Goal: Transaction & Acquisition: Purchase product/service

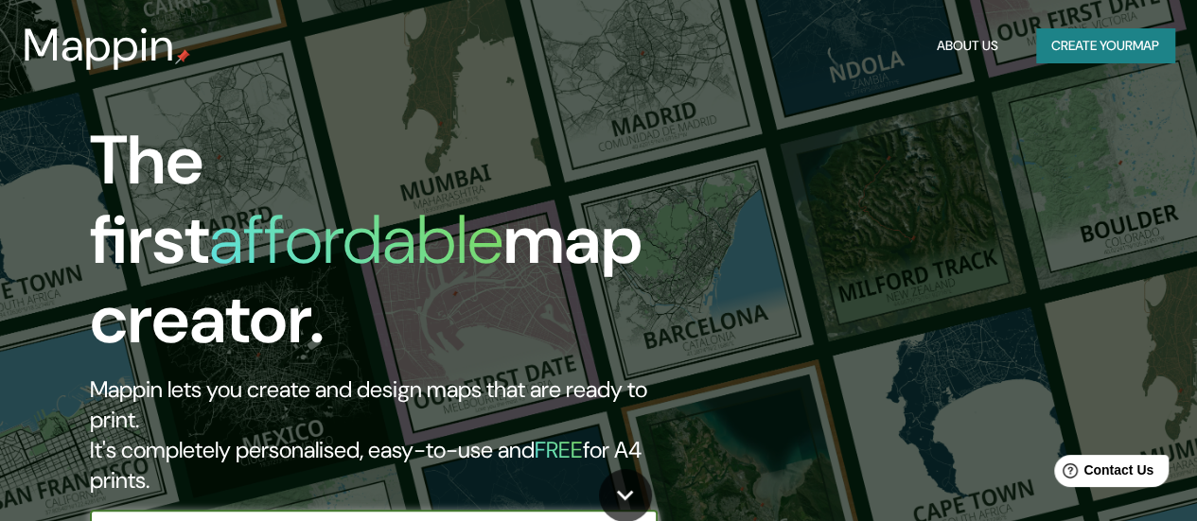
click at [1089, 53] on button "Create your map" at bounding box center [1105, 45] width 138 height 35
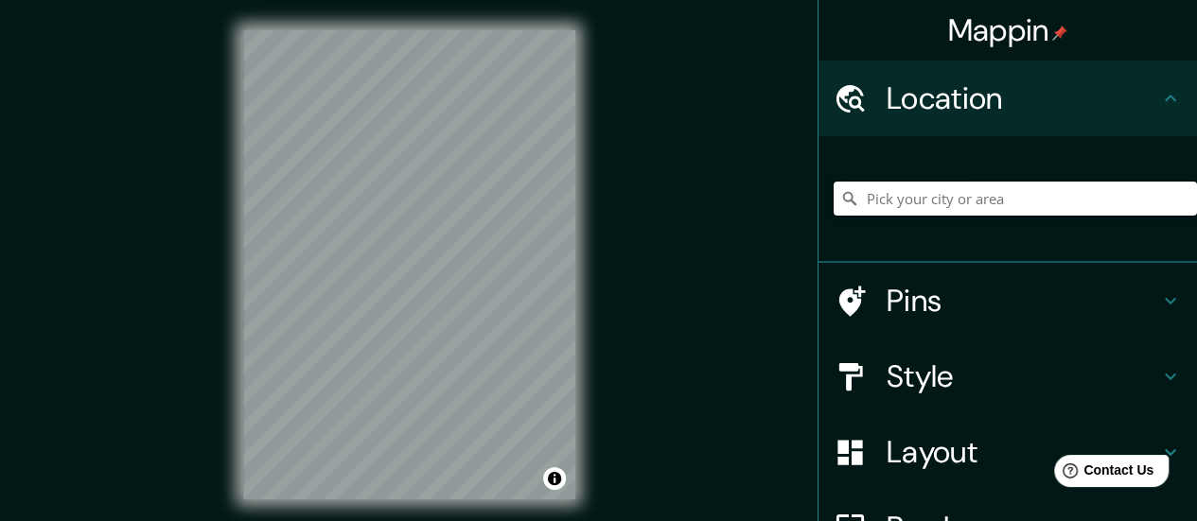
click at [953, 214] on input "Pick your city or area" at bounding box center [1015, 199] width 363 height 34
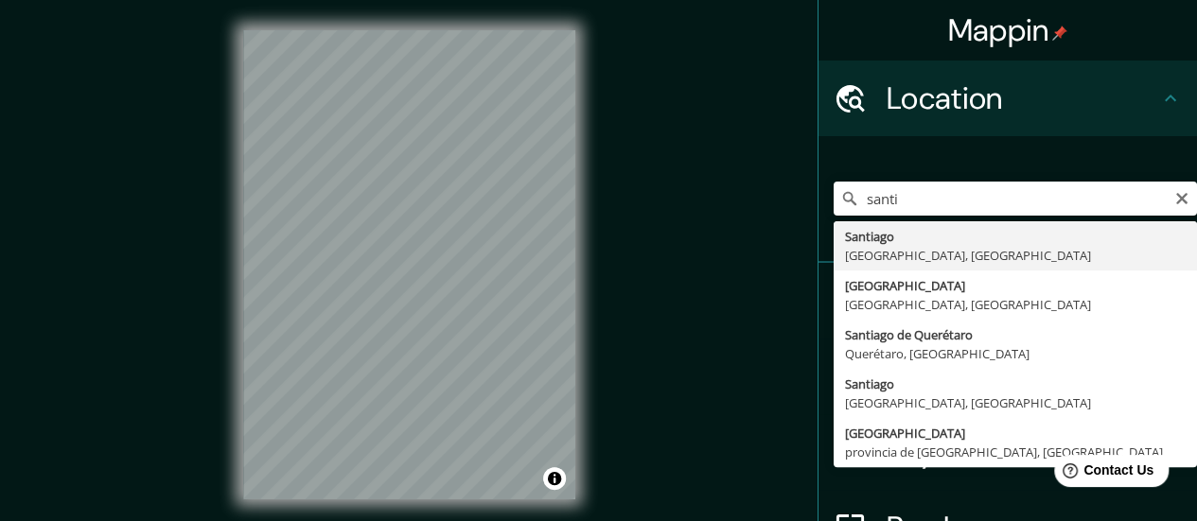
type input "[GEOGRAPHIC_DATA], [GEOGRAPHIC_DATA], [GEOGRAPHIC_DATA]"
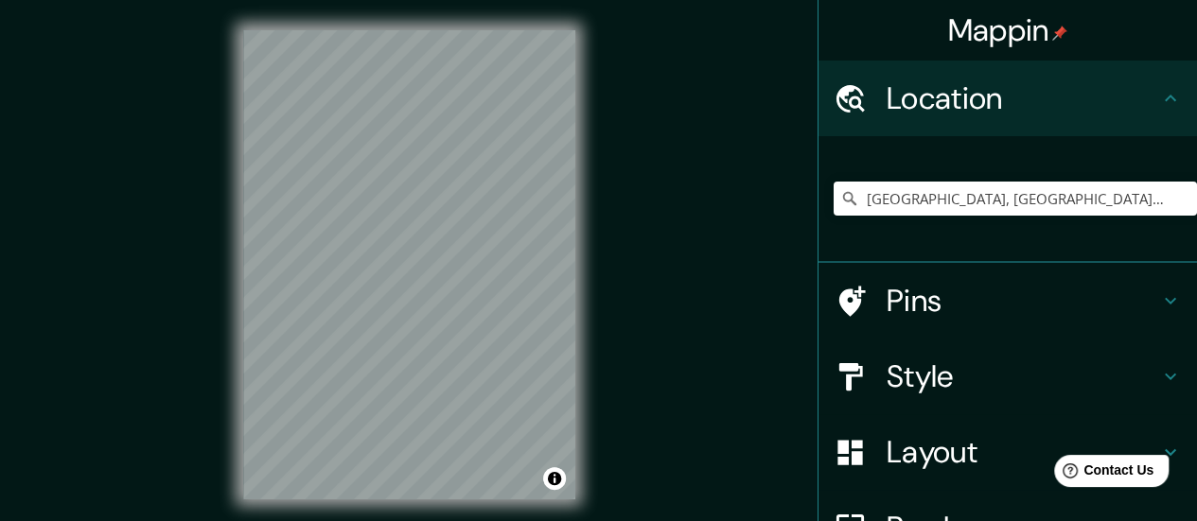
click at [895, 314] on h4 "Pins" at bounding box center [1023, 301] width 273 height 38
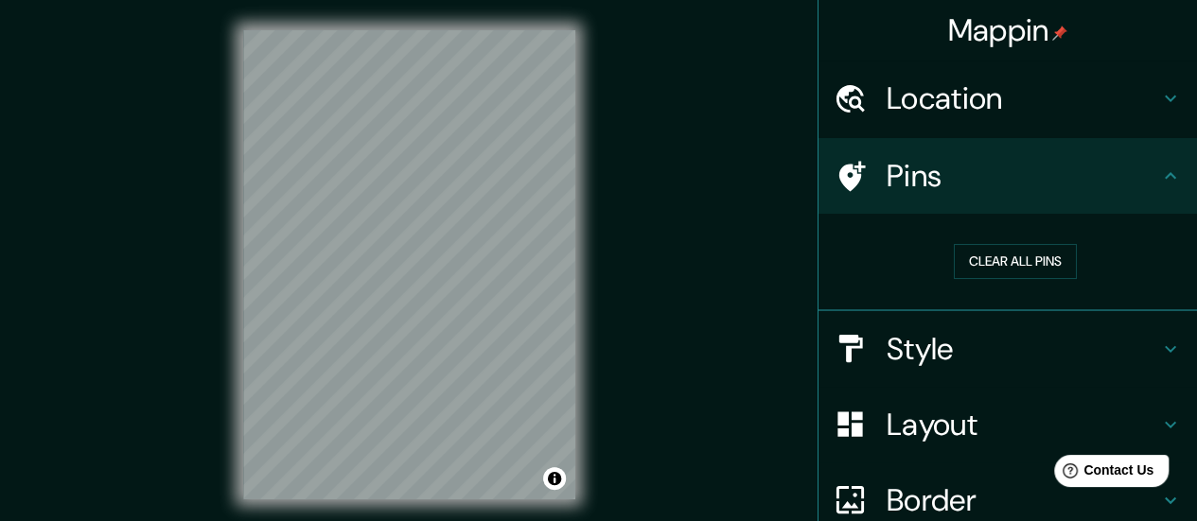
click at [963, 355] on h4 "Style" at bounding box center [1023, 349] width 273 height 38
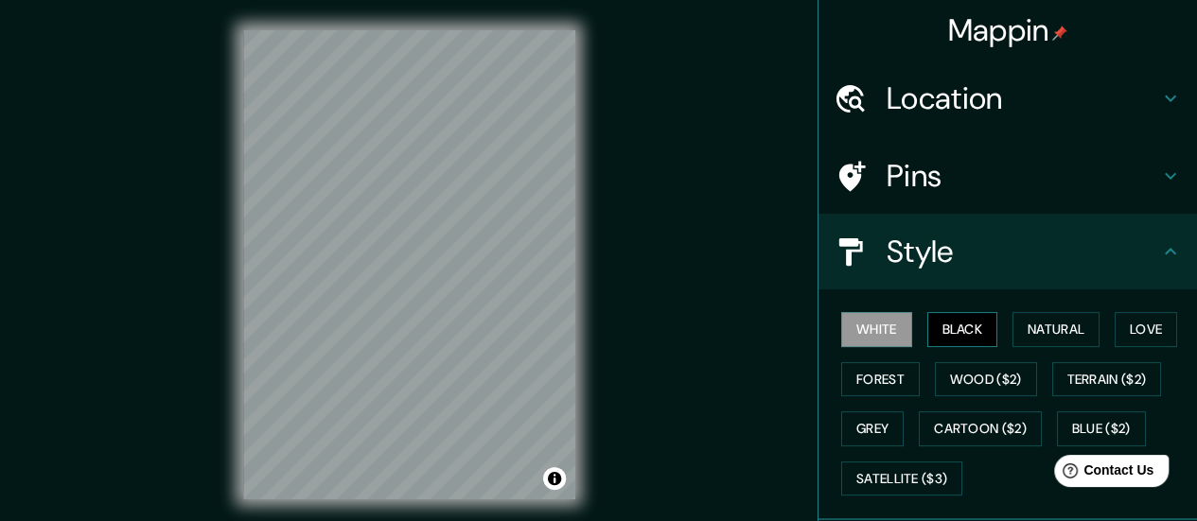
click at [960, 336] on button "Black" at bounding box center [962, 329] width 71 height 35
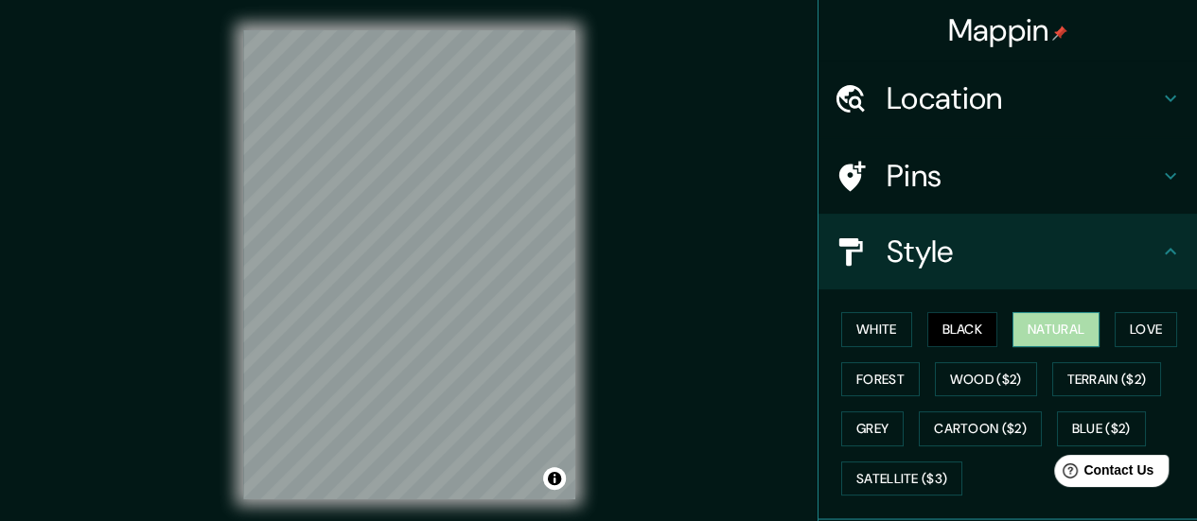
click at [1083, 327] on button "Natural" at bounding box center [1055, 329] width 87 height 35
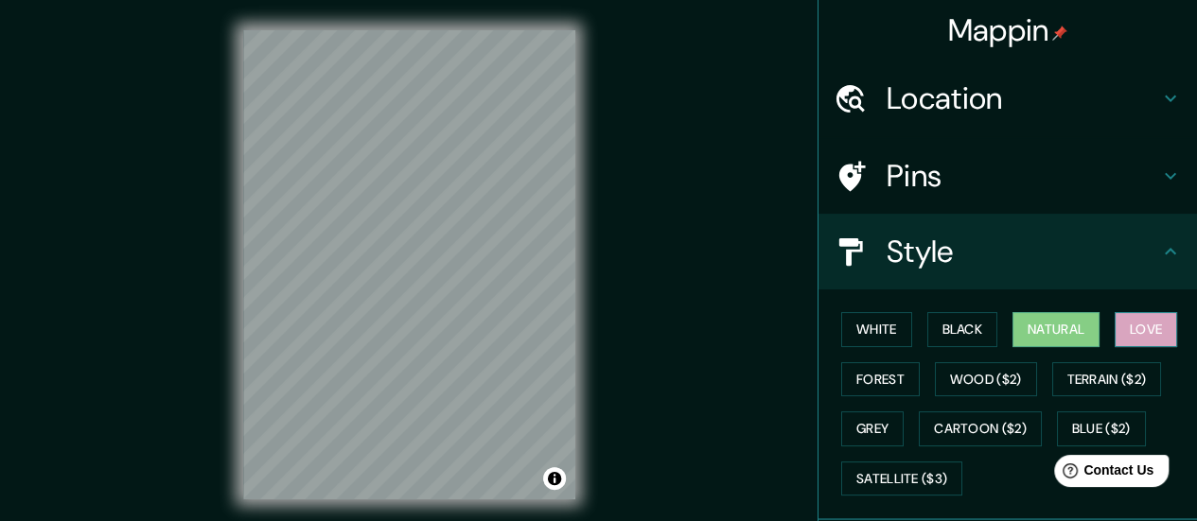
click at [1133, 326] on button "Love" at bounding box center [1146, 329] width 62 height 35
click at [909, 321] on div "White Black Natural Love Forest Wood ($2) Terrain ($2) Grey Cartoon ($2) Blue (…" at bounding box center [1015, 404] width 363 height 199
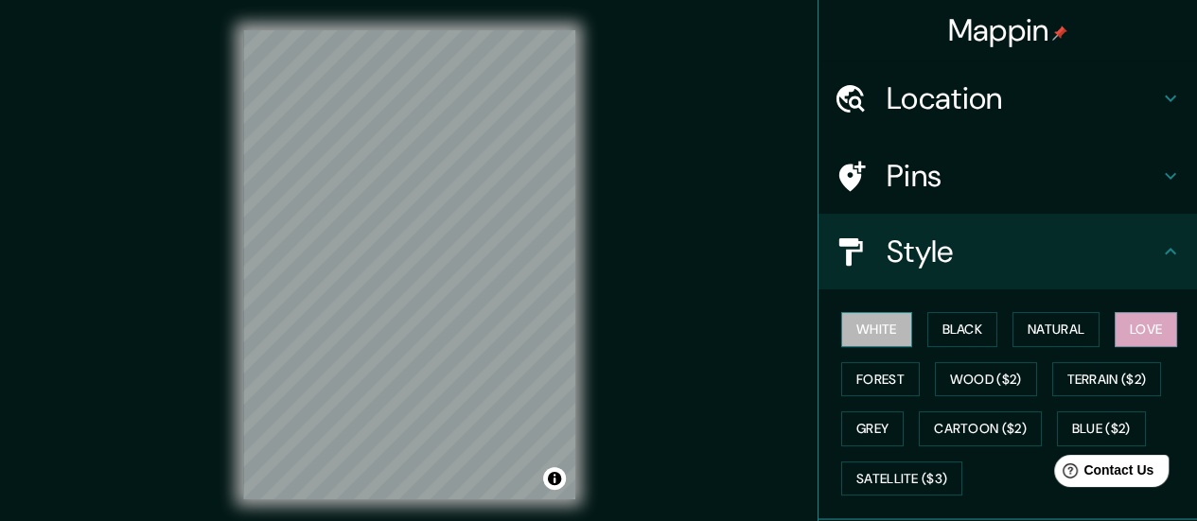
click at [878, 317] on button "White" at bounding box center [876, 329] width 71 height 35
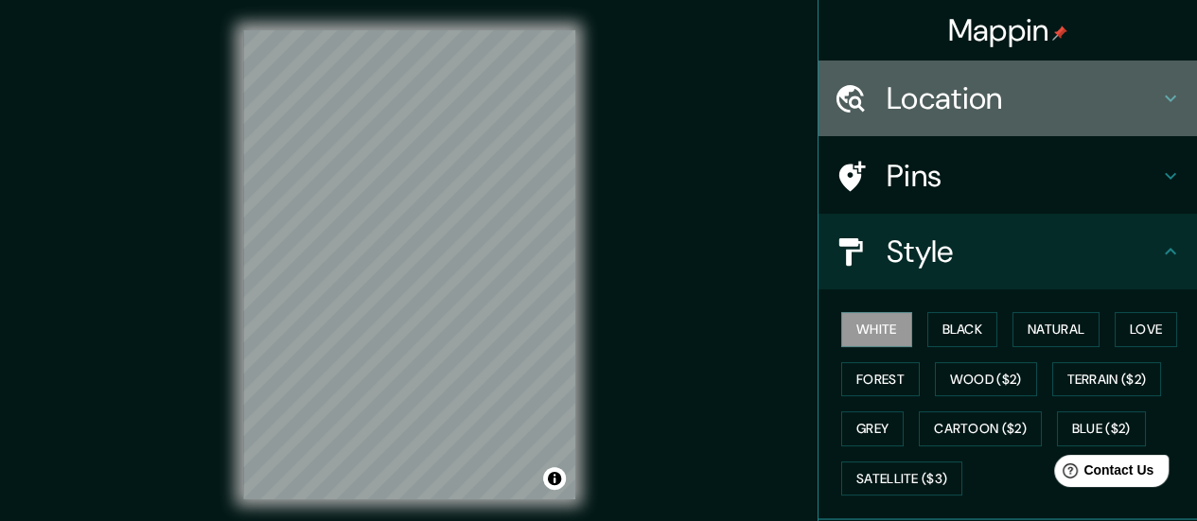
click at [897, 62] on div "Location" at bounding box center [1008, 99] width 379 height 76
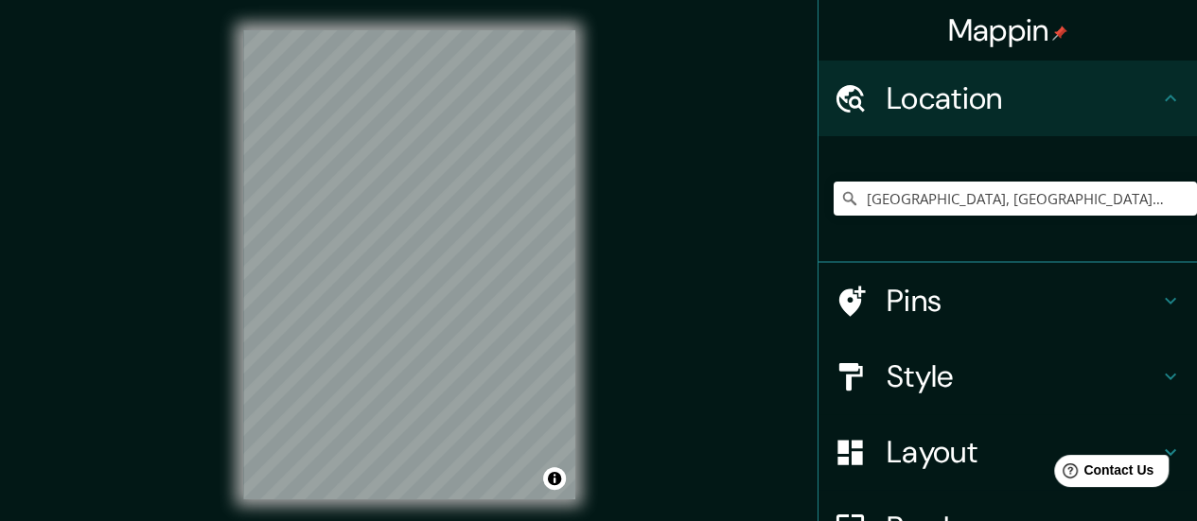
click at [889, 80] on h4 "Location" at bounding box center [1023, 98] width 273 height 38
click at [1118, 193] on input "[GEOGRAPHIC_DATA], [GEOGRAPHIC_DATA], [GEOGRAPHIC_DATA]" at bounding box center [1015, 199] width 363 height 34
click at [1174, 202] on icon "Clear" at bounding box center [1181, 198] width 15 height 15
click at [1086, 171] on div at bounding box center [1015, 198] width 363 height 95
click at [1081, 181] on div at bounding box center [1015, 198] width 363 height 95
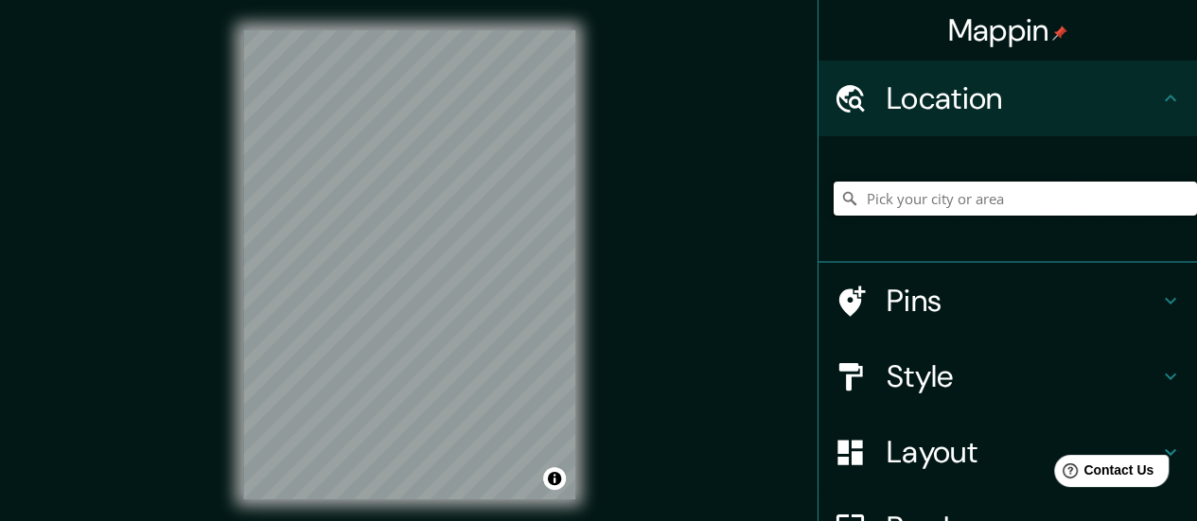
click at [1062, 201] on input "Pick your city or area" at bounding box center [1015, 199] width 363 height 34
paste input "Av. [STREET_ADDRESS]"
type input "Apoquindo, [GEOGRAPHIC_DATA], [GEOGRAPHIC_DATA] 7550000, [GEOGRAPHIC_DATA]"
click at [917, 305] on h4 "Pins" at bounding box center [1023, 301] width 273 height 38
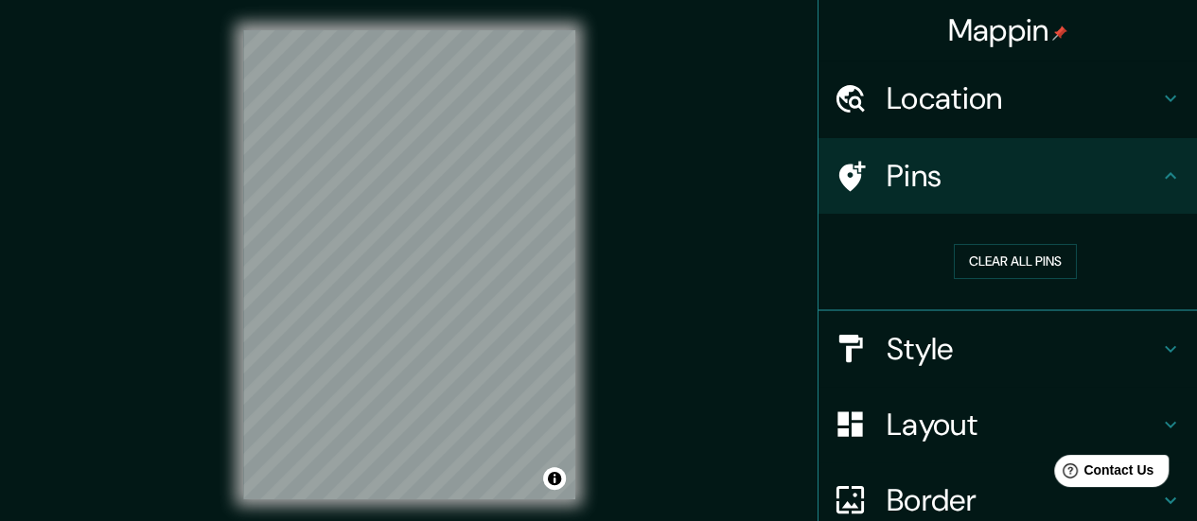
click at [905, 340] on h4 "Style" at bounding box center [1023, 349] width 273 height 38
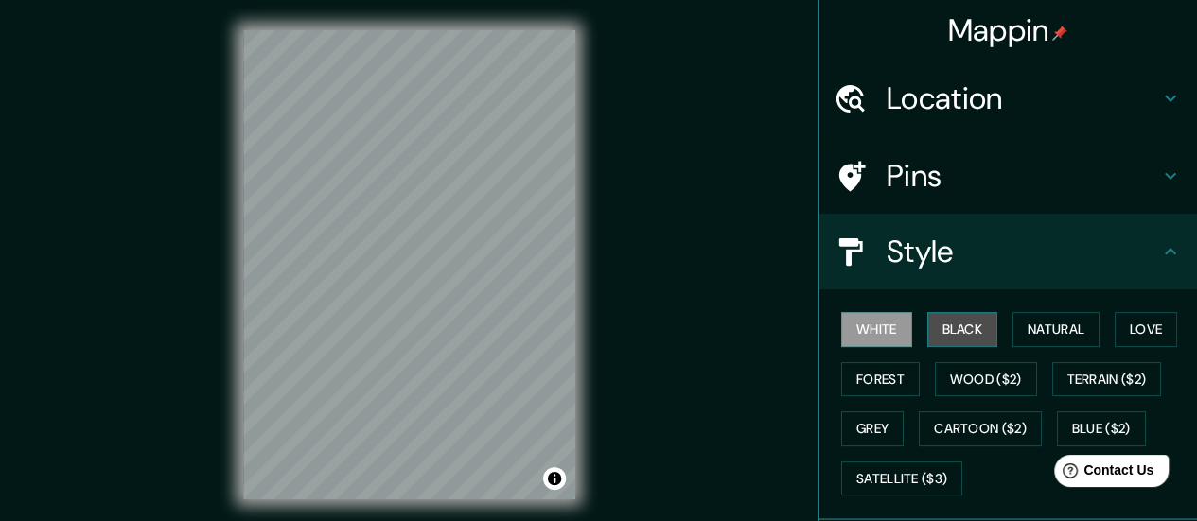
click at [962, 314] on button "Black" at bounding box center [962, 329] width 71 height 35
click at [1064, 308] on div "White Black Natural Love Forest Wood ($2) Terrain ($2) Grey Cartoon ($2) Blue (…" at bounding box center [1015, 404] width 363 height 199
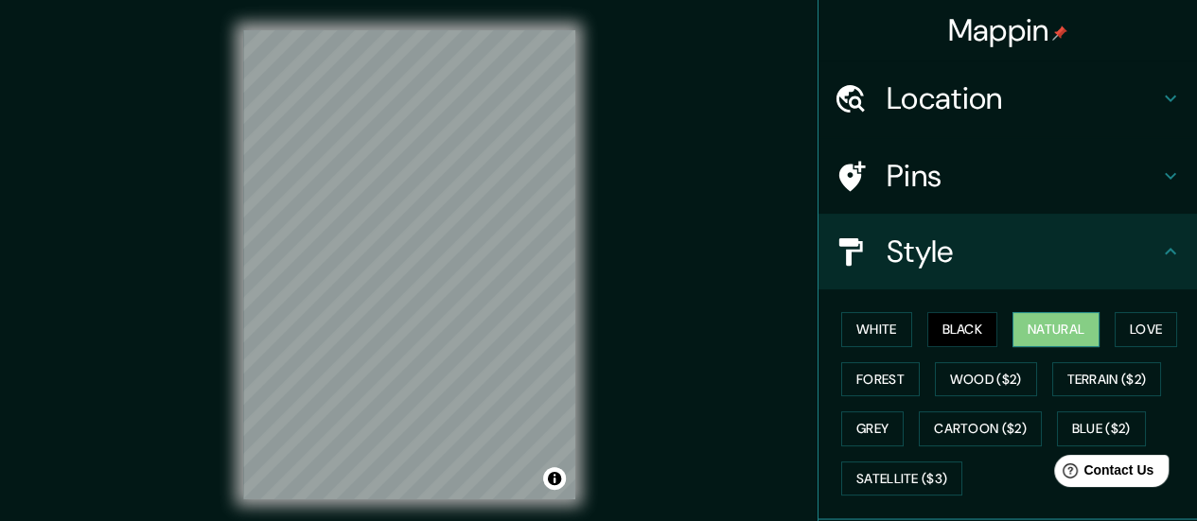
click at [1063, 313] on div "White Black Natural Love Forest Wood ($2) Terrain ($2) Grey Cartoon ($2) Blue (…" at bounding box center [1015, 404] width 363 height 199
click at [1060, 315] on button "Natural" at bounding box center [1055, 329] width 87 height 35
click at [1120, 338] on button "Love" at bounding box center [1146, 329] width 62 height 35
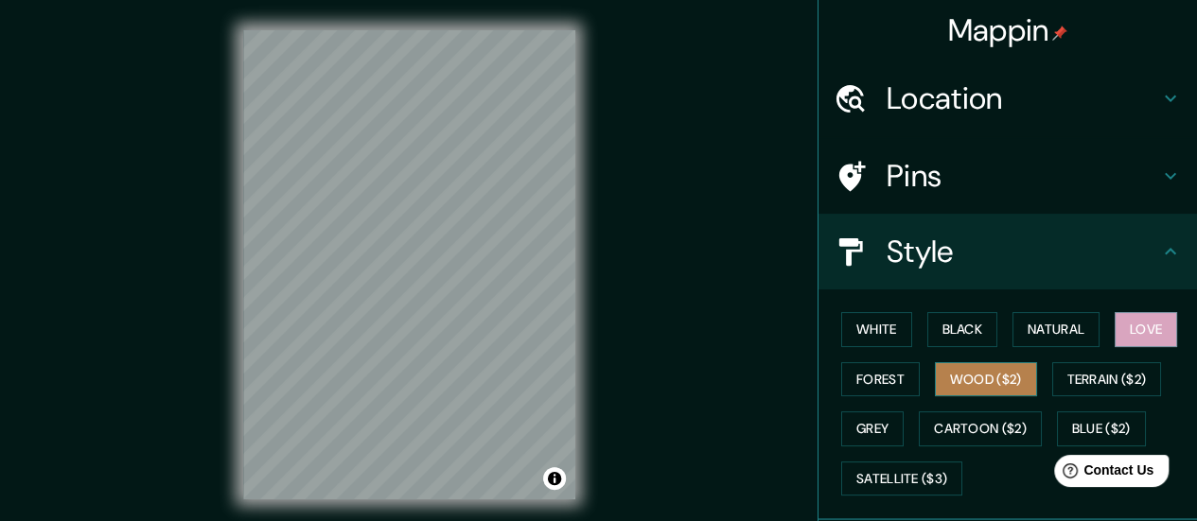
click at [935, 382] on button "Wood ($2)" at bounding box center [986, 379] width 102 height 35
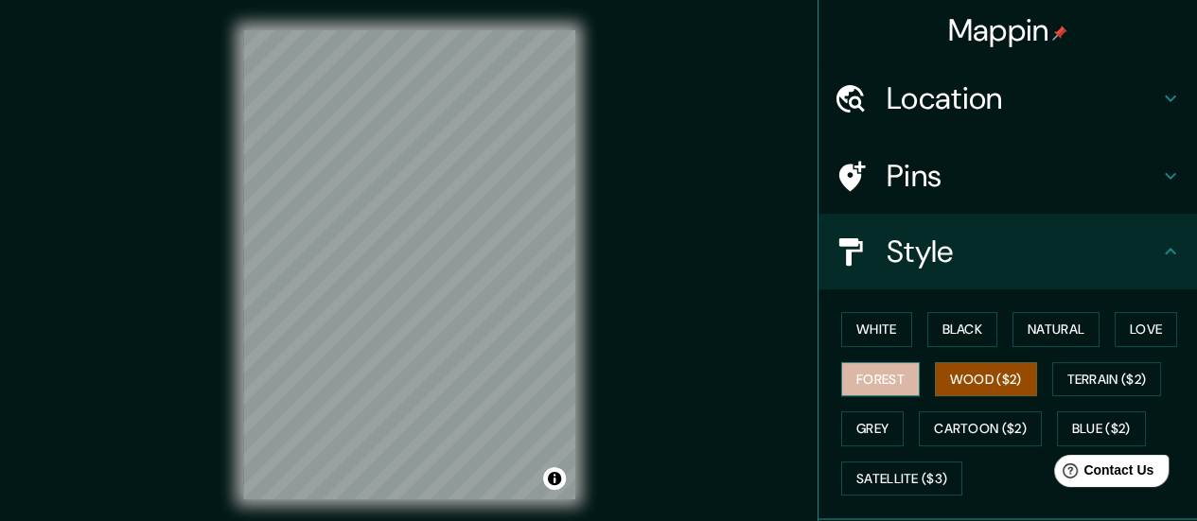
click at [875, 365] on button "Forest" at bounding box center [880, 379] width 79 height 35
click at [996, 360] on div "White Black Natural Love Forest Wood ($2) Terrain ($2) Grey Cartoon ($2) Blue (…" at bounding box center [1015, 404] width 363 height 199
click at [995, 362] on button "Wood ($2)" at bounding box center [986, 379] width 102 height 35
click at [641, 234] on div "Mappin Location [GEOGRAPHIC_DATA], [GEOGRAPHIC_DATA], [GEOGRAPHIC_DATA] 7550000…" at bounding box center [598, 280] width 1197 height 560
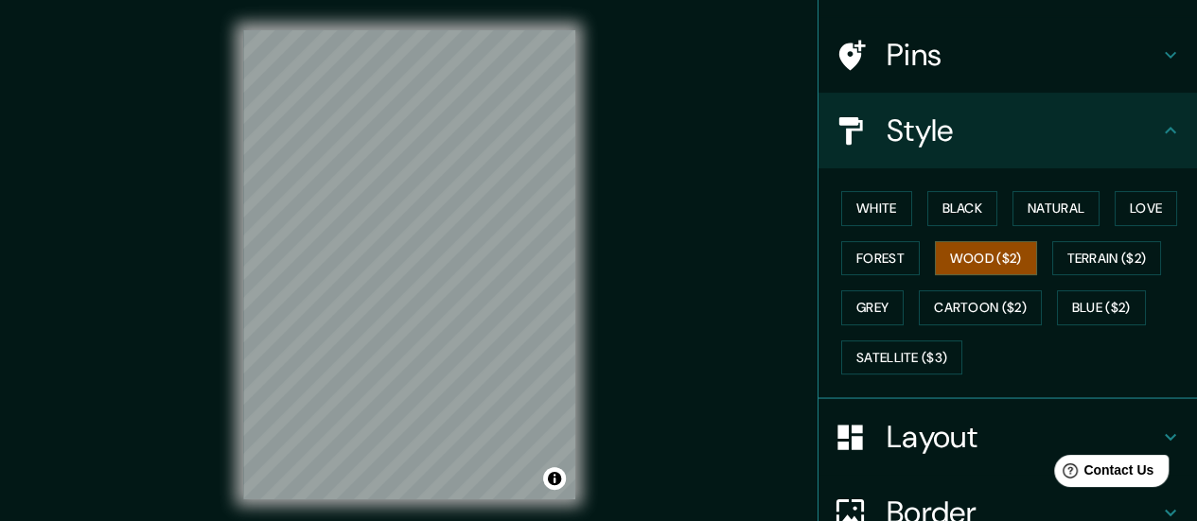
scroll to position [189, 0]
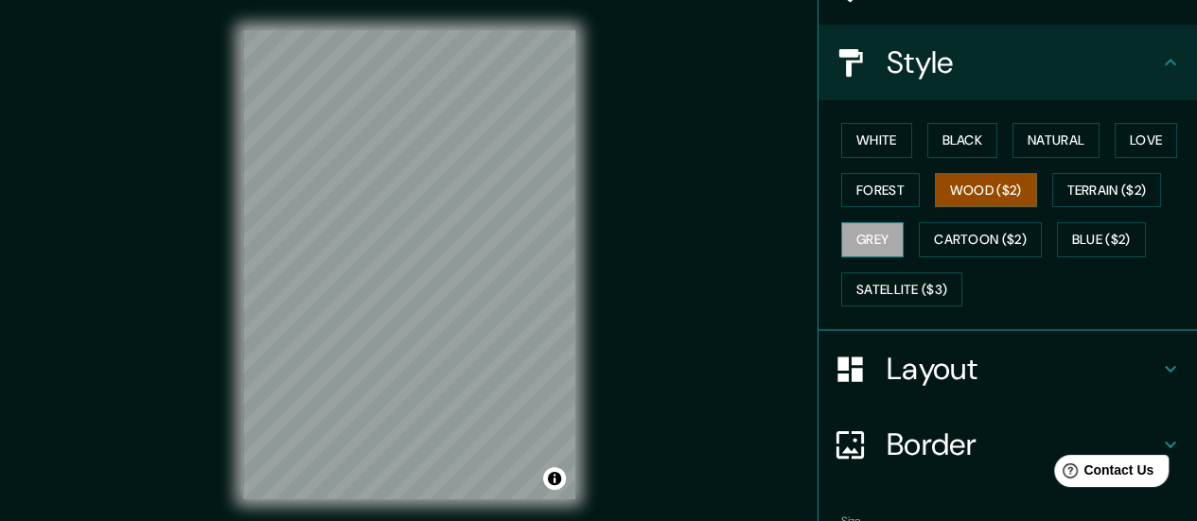
click at [859, 243] on button "Grey" at bounding box center [872, 239] width 62 height 35
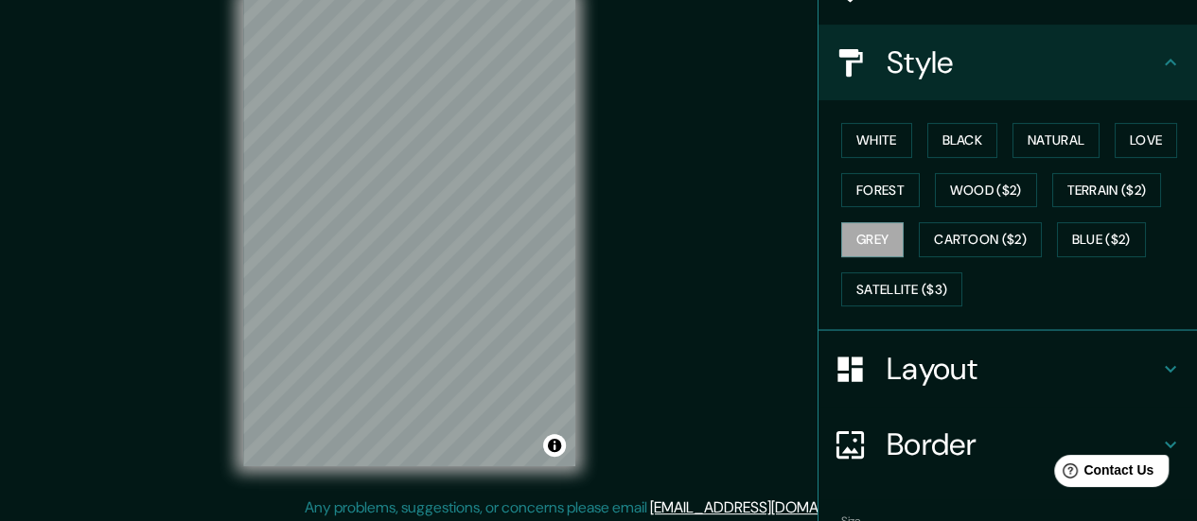
scroll to position [38, 0]
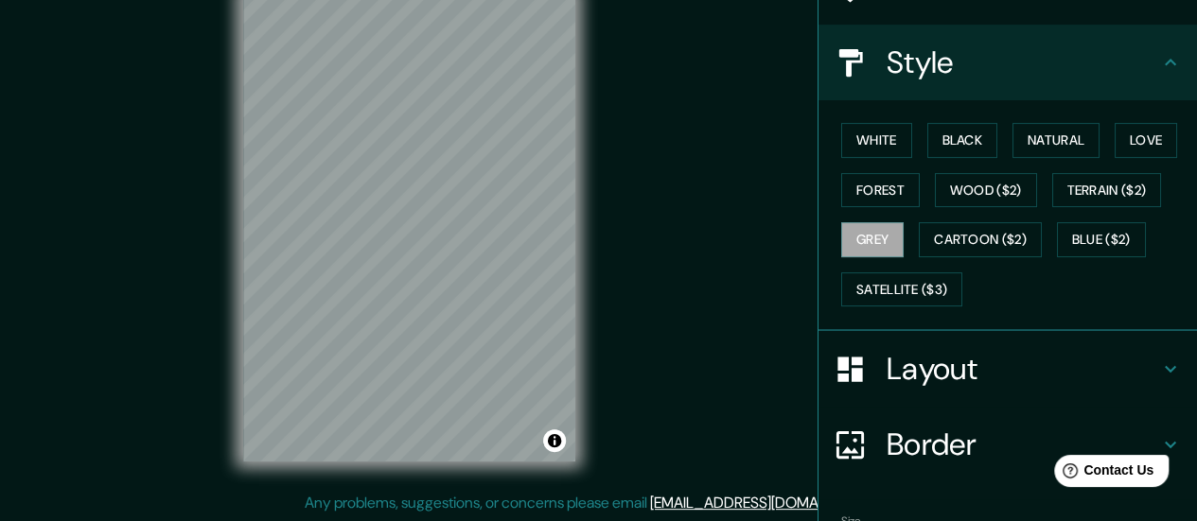
click at [150, 206] on div "Mappin Location [GEOGRAPHIC_DATA], [GEOGRAPHIC_DATA], [GEOGRAPHIC_DATA] 7550000…" at bounding box center [598, 242] width 1197 height 560
click at [880, 142] on button "White" at bounding box center [876, 140] width 71 height 35
click at [997, 124] on div "White Black Natural Love Forest Wood ($2) Terrain ($2) Grey Cartoon ($2) Blue (…" at bounding box center [1015, 214] width 363 height 199
click at [938, 120] on div "White Black Natural Love Forest Wood ($2) Terrain ($2) Grey Cartoon ($2) Blue (…" at bounding box center [1015, 214] width 363 height 199
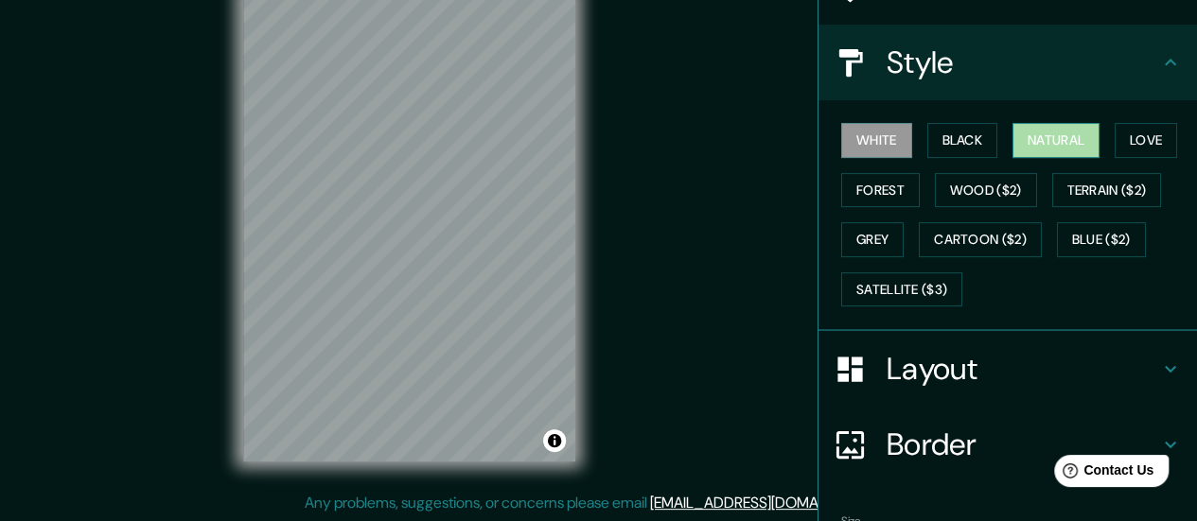
click at [1024, 128] on button "Natural" at bounding box center [1055, 140] width 87 height 35
click at [645, 186] on div "Mappin Location [GEOGRAPHIC_DATA], [GEOGRAPHIC_DATA], [GEOGRAPHIC_DATA] 7550000…" at bounding box center [598, 242] width 1197 height 560
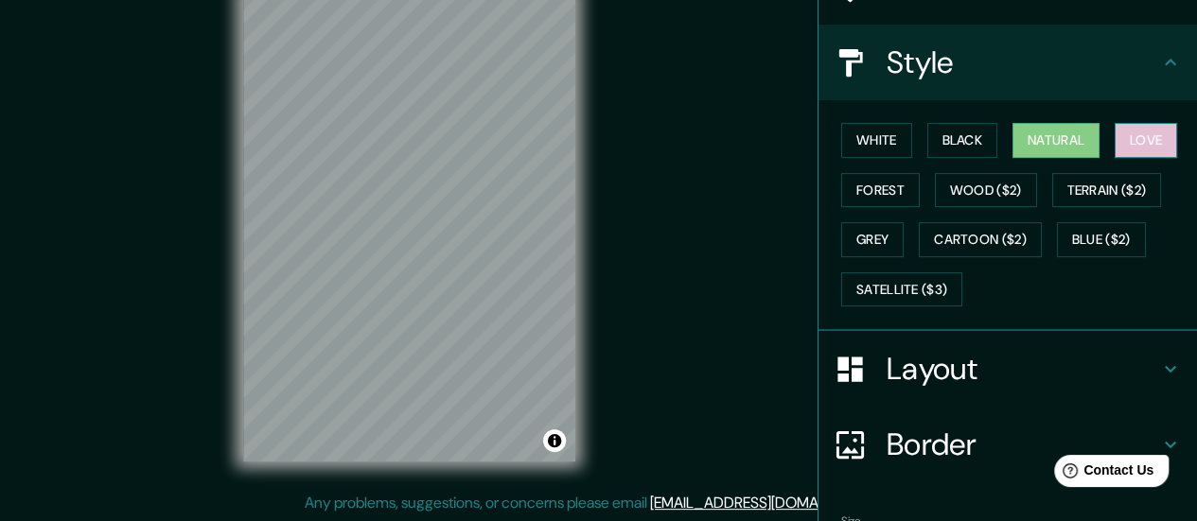
click at [1134, 123] on button "Love" at bounding box center [1146, 140] width 62 height 35
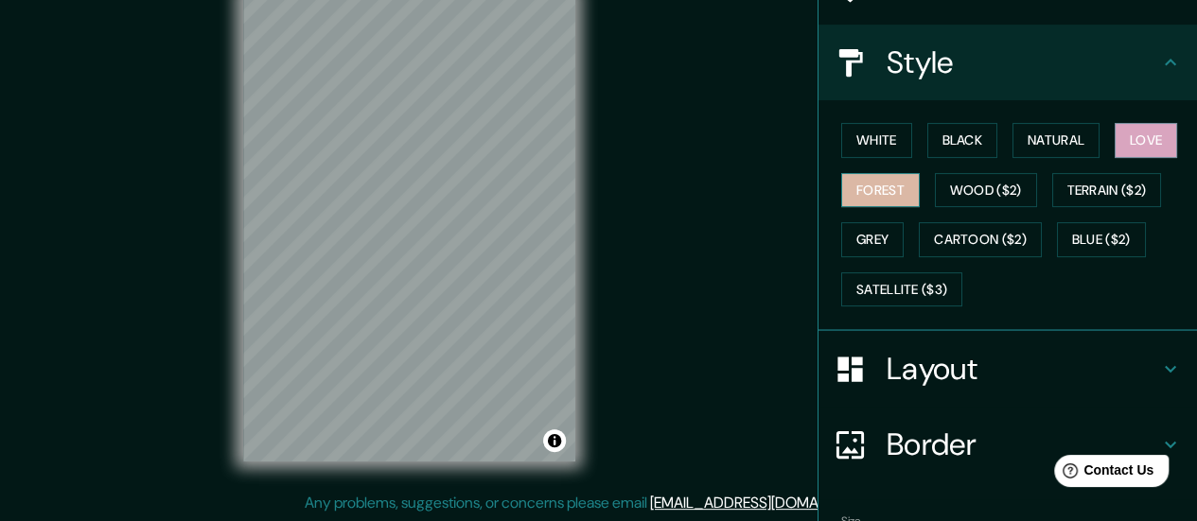
click at [841, 175] on button "Forest" at bounding box center [880, 190] width 79 height 35
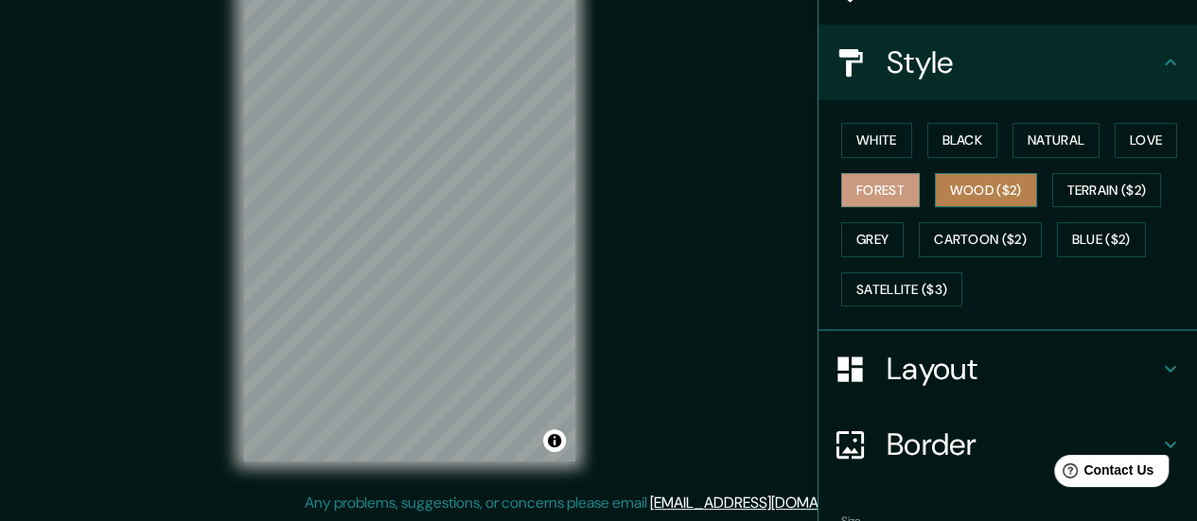
click at [1003, 187] on button "Wood ($2)" at bounding box center [986, 190] width 102 height 35
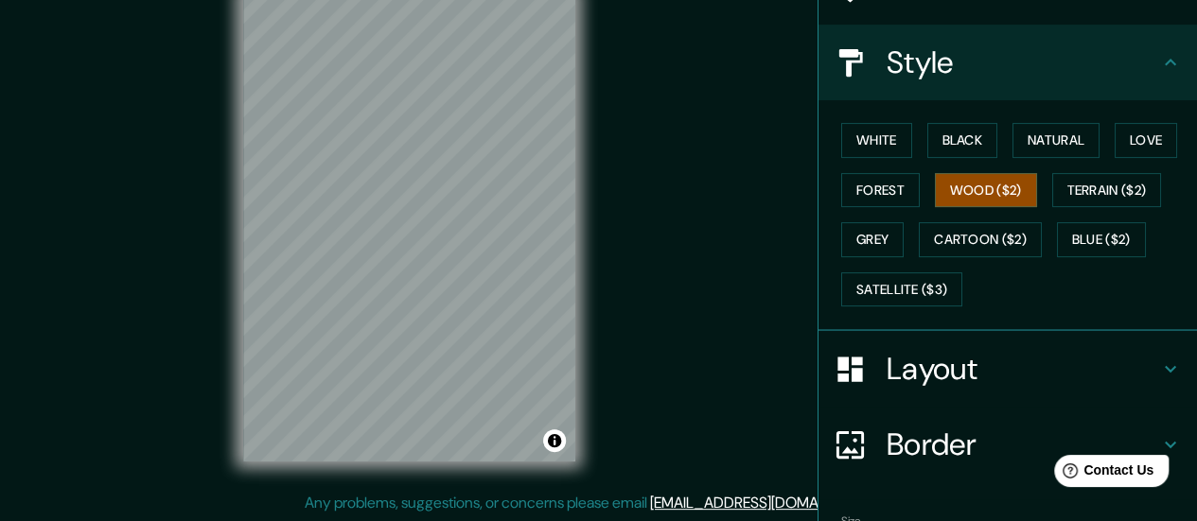
click at [889, 217] on div "White Black Natural Love Forest Wood ($2) Terrain ($2) Grey Cartoon ($2) Blue (…" at bounding box center [1015, 214] width 363 height 199
click at [888, 217] on div "White Black Natural Love Forest Wood ($2) Terrain ($2) Grey Cartoon ($2) Blue (…" at bounding box center [1015, 214] width 363 height 199
click at [869, 232] on button "Grey" at bounding box center [872, 239] width 62 height 35
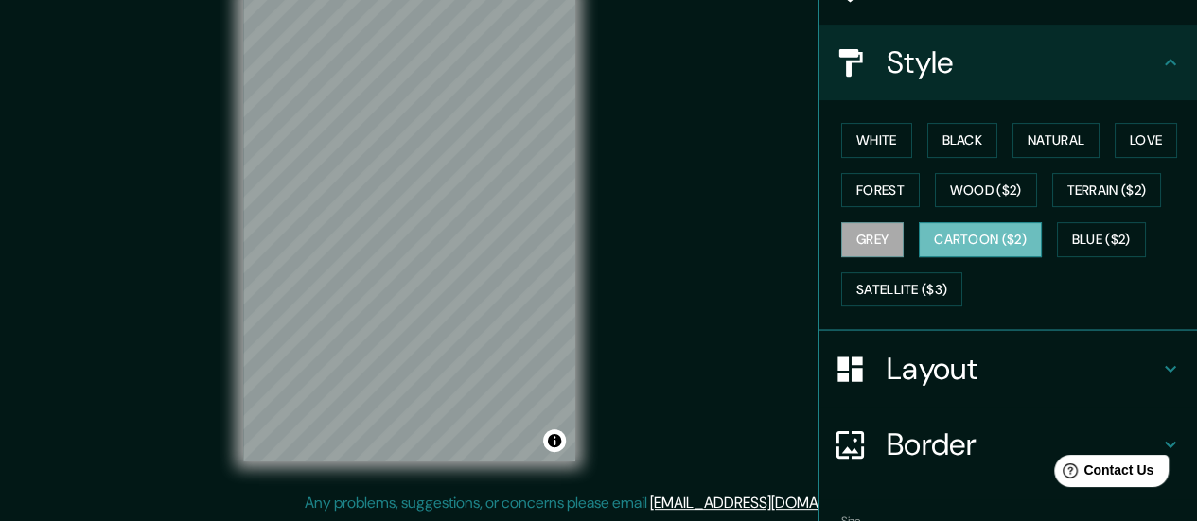
click at [910, 252] on div "White Black Natural Love Forest Wood ($2) Terrain ($2) Grey Cartoon ($2) Blue (…" at bounding box center [1015, 214] width 363 height 199
click at [969, 236] on button "Cartoon ($2)" at bounding box center [980, 239] width 123 height 35
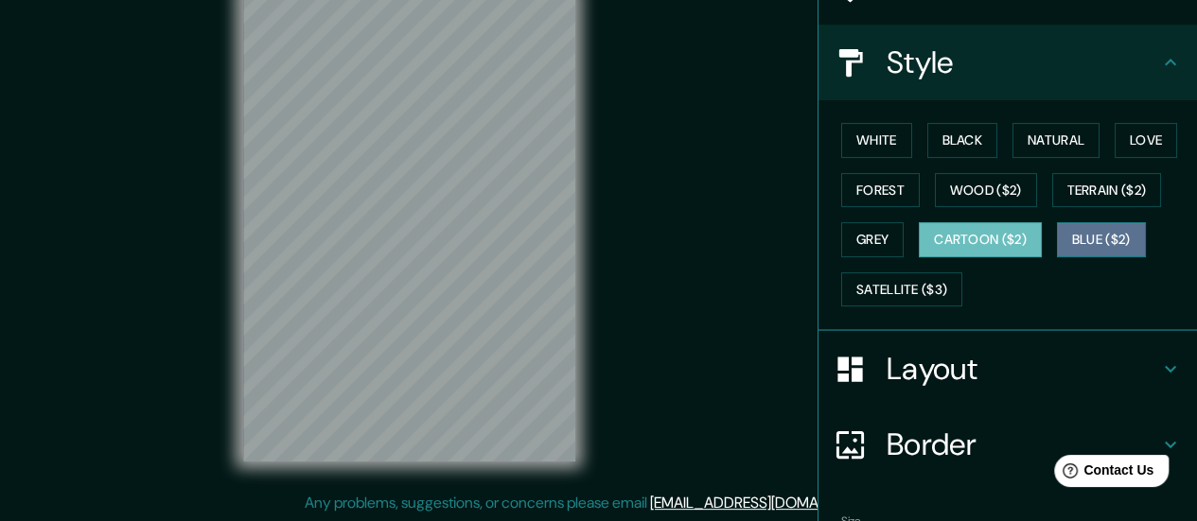
click at [1081, 238] on button "Blue ($2)" at bounding box center [1101, 239] width 89 height 35
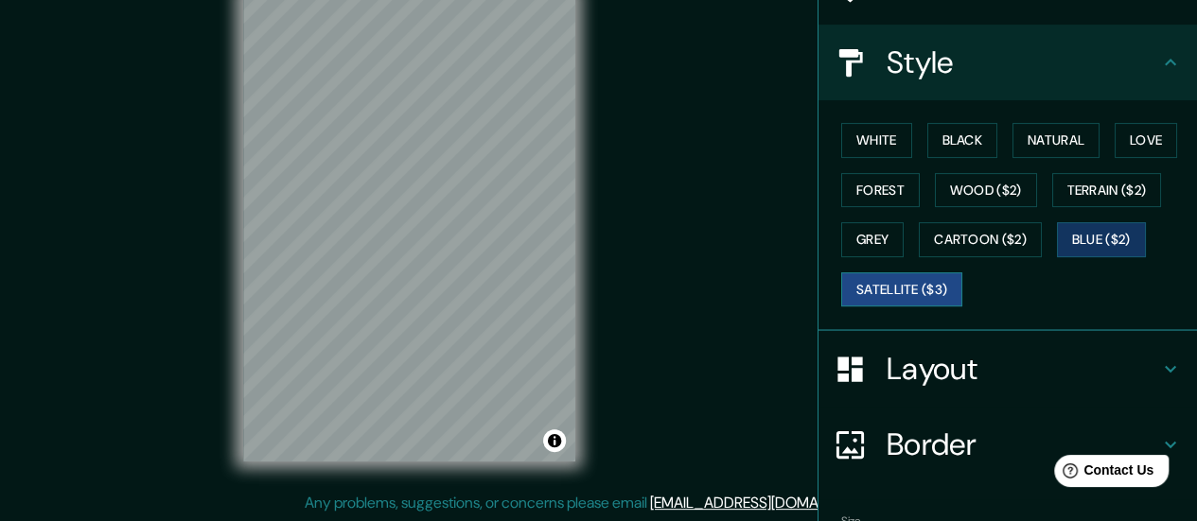
click at [937, 283] on button "Satellite ($3)" at bounding box center [901, 290] width 121 height 35
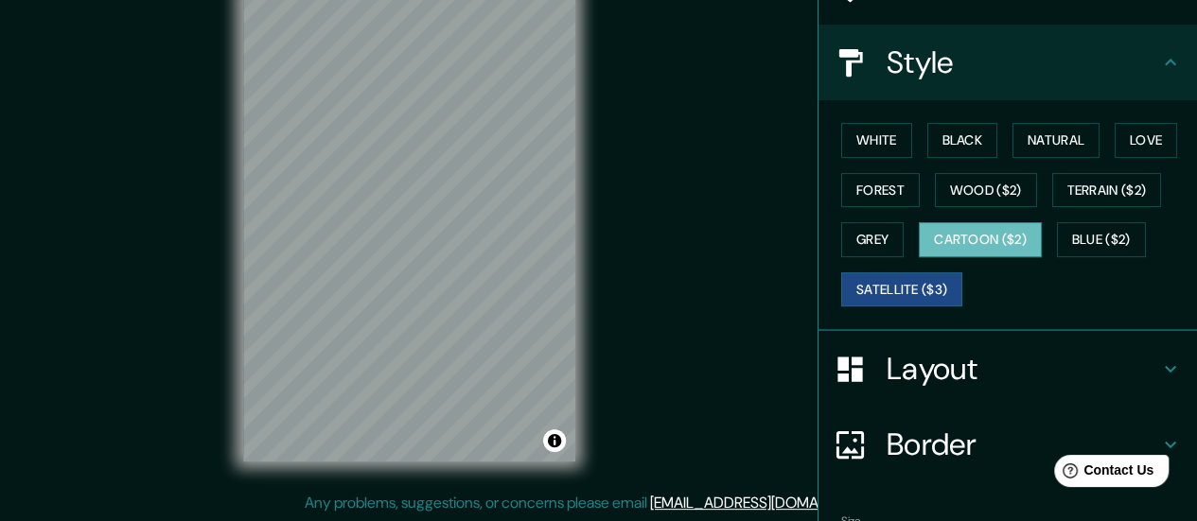
click at [946, 241] on button "Cartoon ($2)" at bounding box center [980, 239] width 123 height 35
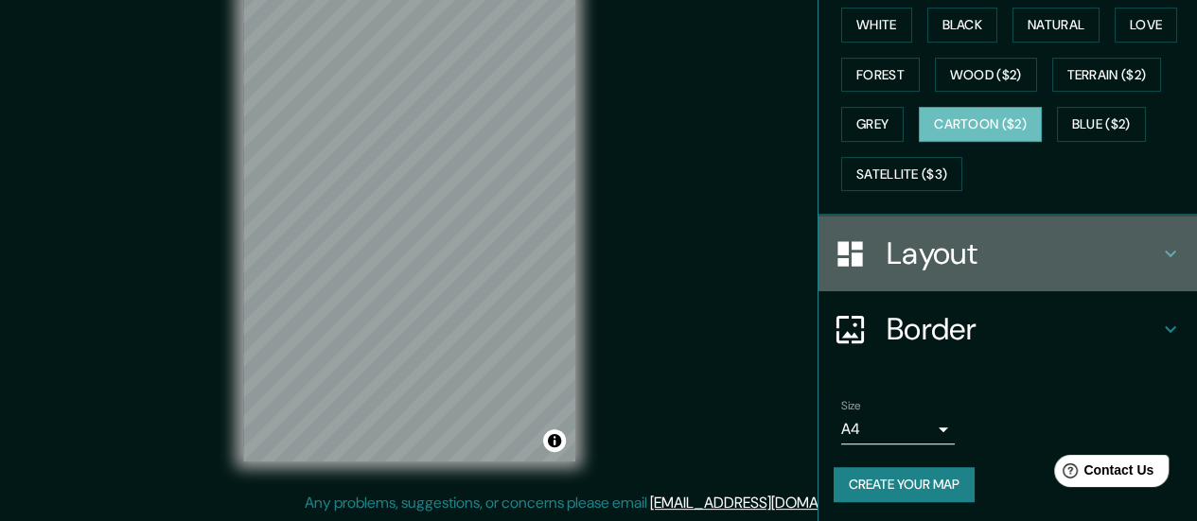
click at [970, 250] on h4 "Layout" at bounding box center [1023, 254] width 273 height 38
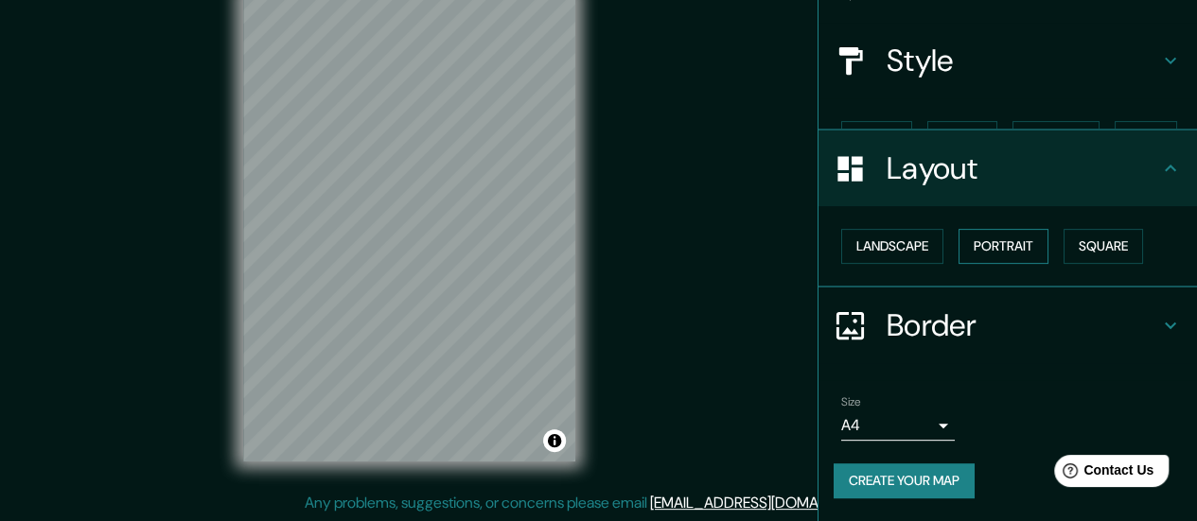
scroll to position [157, 0]
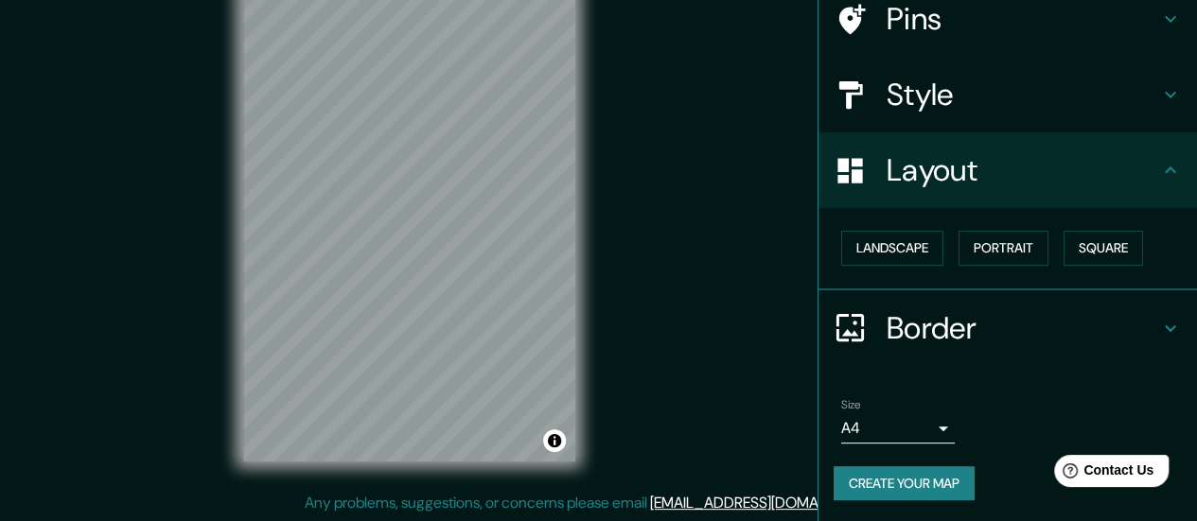
click at [936, 241] on div "Landscape [GEOGRAPHIC_DATA]" at bounding box center [1015, 248] width 363 height 50
click at [907, 244] on button "Landscape" at bounding box center [892, 248] width 102 height 35
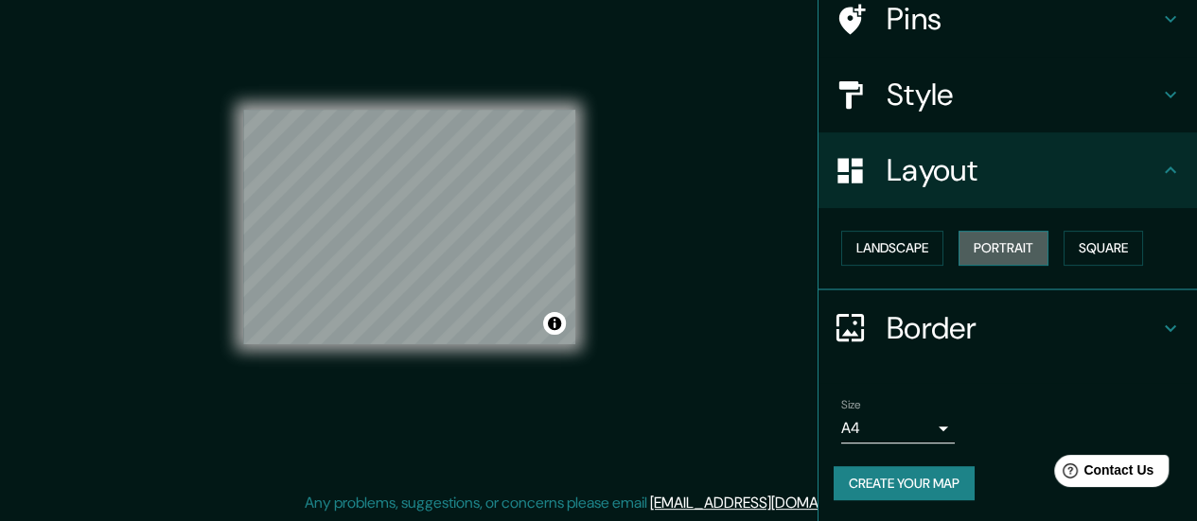
click at [965, 249] on button "Portrait" at bounding box center [1004, 248] width 90 height 35
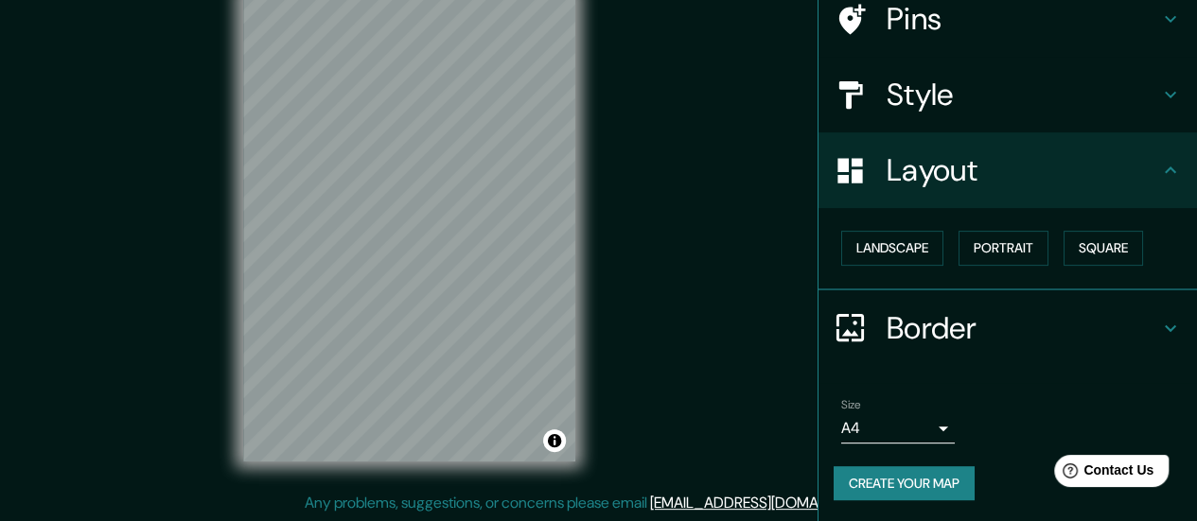
click at [1062, 223] on div "Landscape [GEOGRAPHIC_DATA]" at bounding box center [1015, 248] width 363 height 50
click at [1078, 238] on button "Square" at bounding box center [1103, 248] width 79 height 35
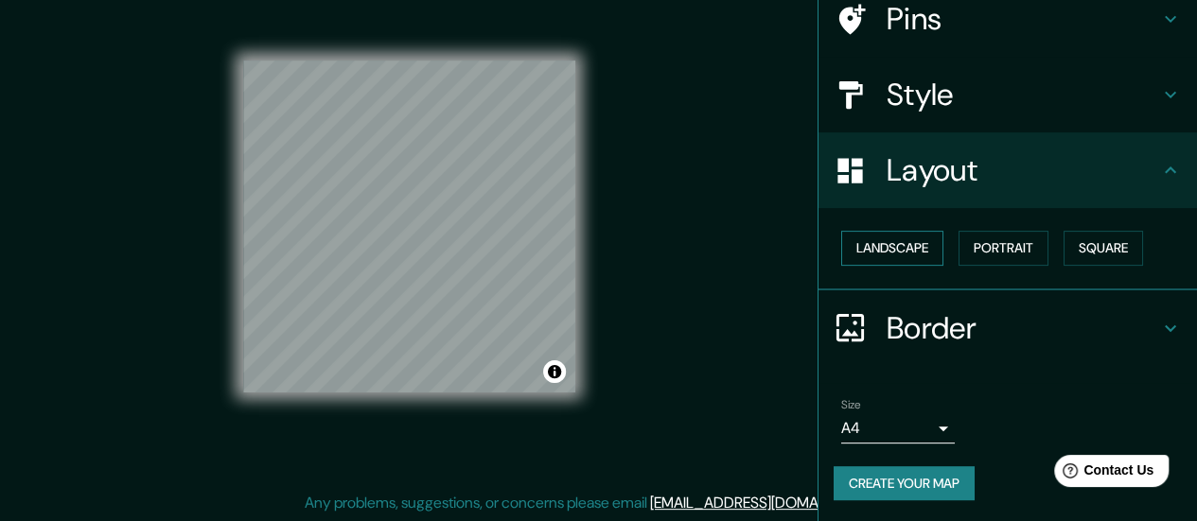
click at [888, 258] on button "Landscape" at bounding box center [892, 248] width 102 height 35
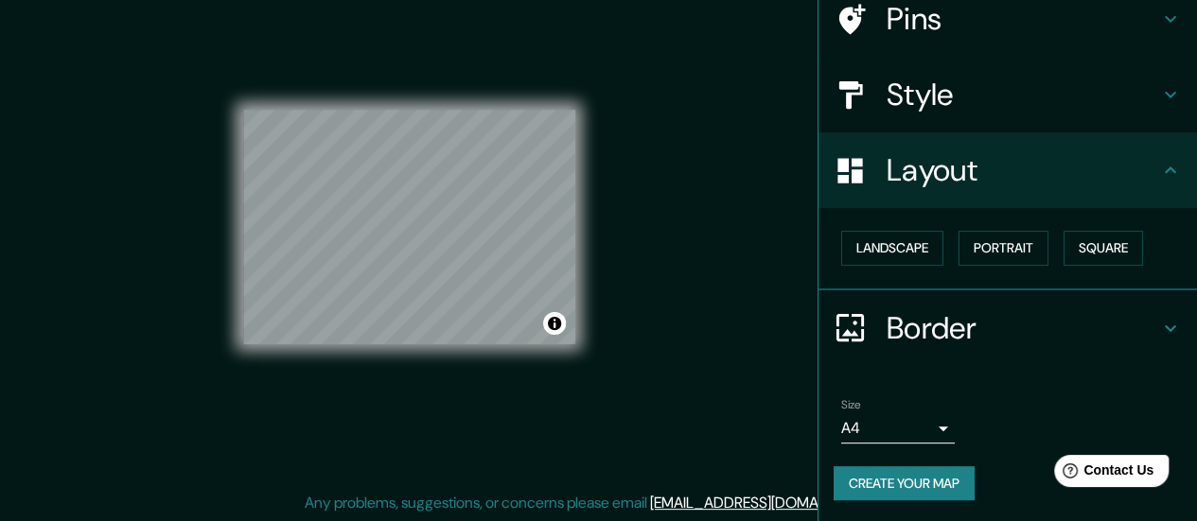
click at [871, 330] on div "Border" at bounding box center [1008, 328] width 379 height 76
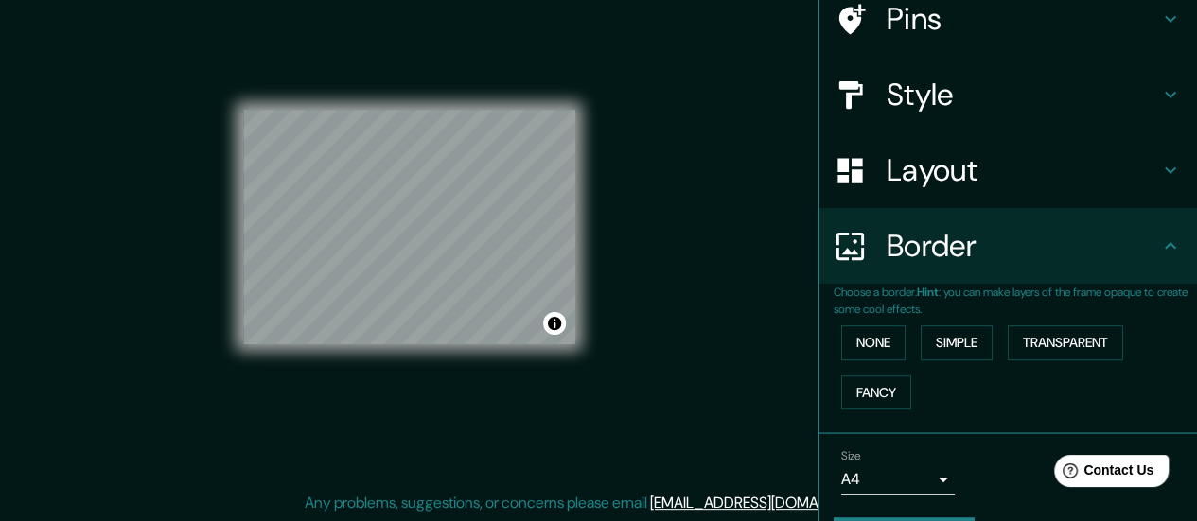
click at [874, 369] on div "None Simple Transparent Fancy" at bounding box center [1015, 367] width 363 height 99
click at [871, 345] on button "None" at bounding box center [873, 343] width 64 height 35
click at [962, 334] on button "Simple" at bounding box center [957, 343] width 72 height 35
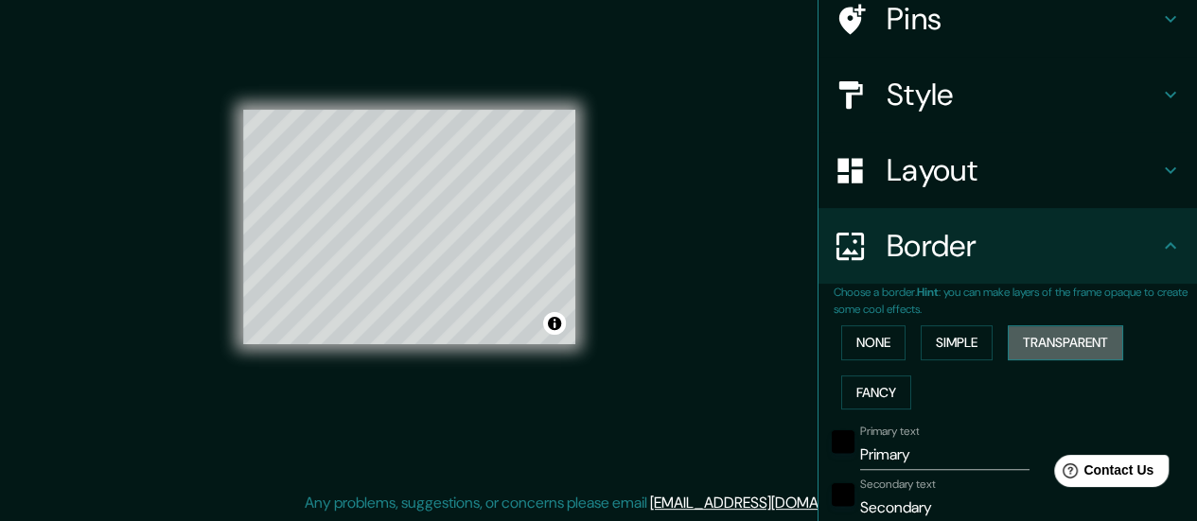
click at [1031, 326] on button "Transparent" at bounding box center [1065, 343] width 115 height 35
click at [868, 399] on button "Fancy" at bounding box center [876, 393] width 70 height 35
click at [854, 343] on button "None" at bounding box center [873, 343] width 64 height 35
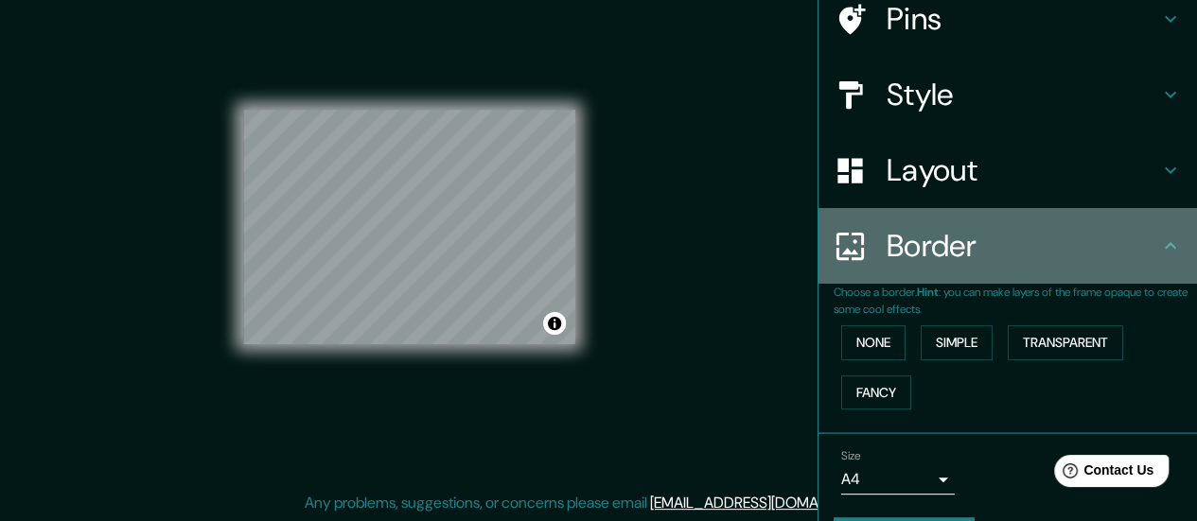
click at [1050, 252] on h4 "Border" at bounding box center [1023, 246] width 273 height 38
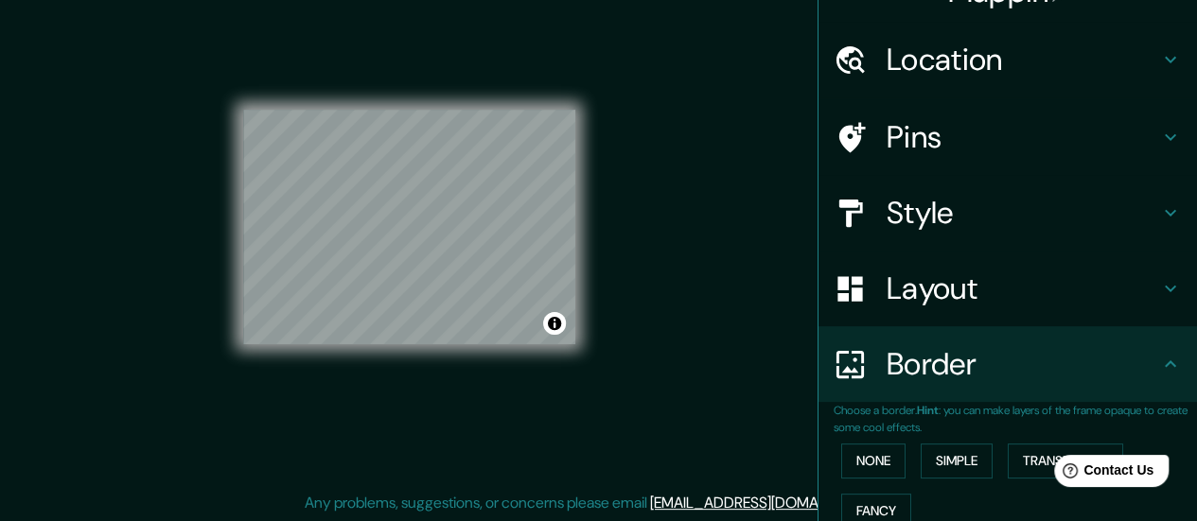
scroll to position [0, 0]
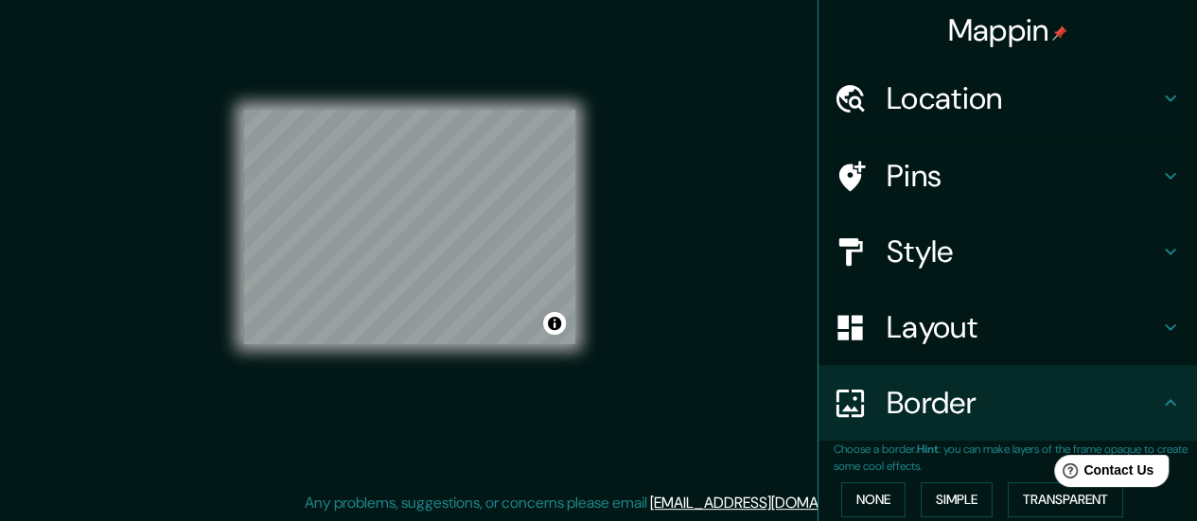
click at [1058, 171] on h4 "Pins" at bounding box center [1023, 176] width 273 height 38
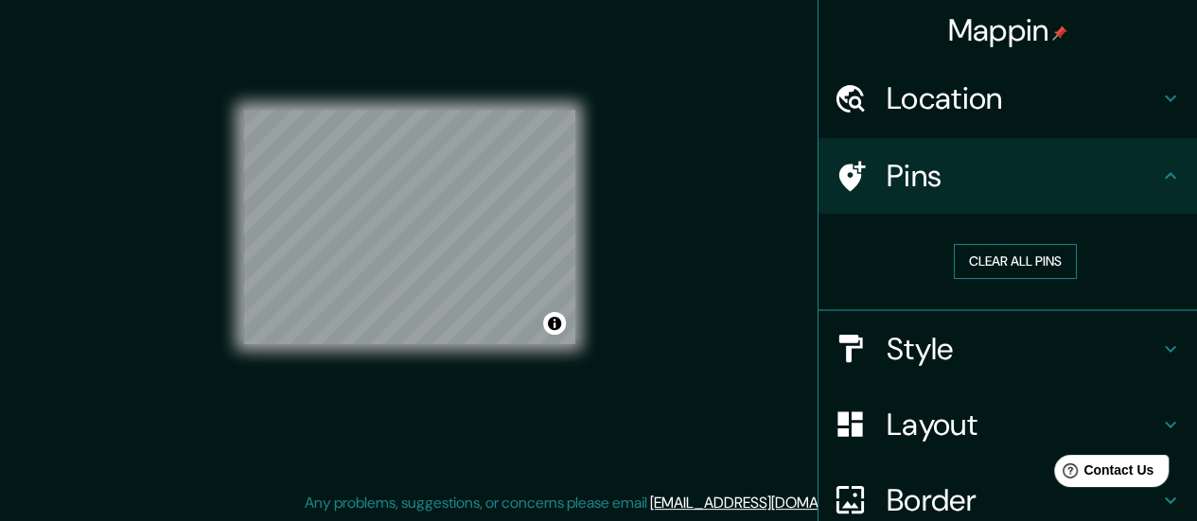
click at [999, 246] on button "Clear all pins" at bounding box center [1015, 261] width 123 height 35
click at [1053, 99] on h4 "Location" at bounding box center [1023, 98] width 273 height 38
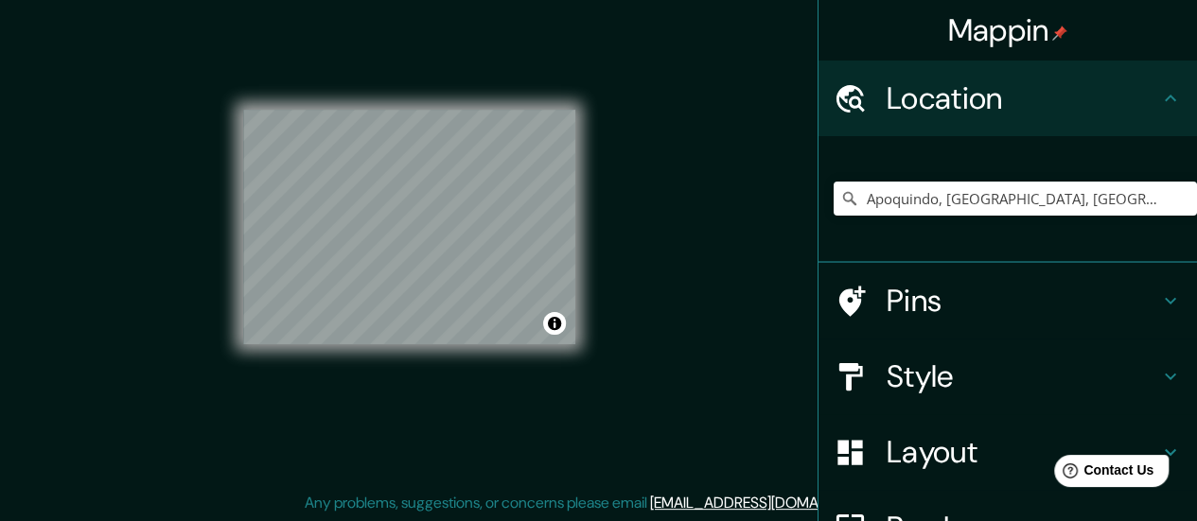
click at [891, 283] on h4 "Pins" at bounding box center [1023, 301] width 273 height 38
